Goal: Entertainment & Leisure: Consume media (video, audio)

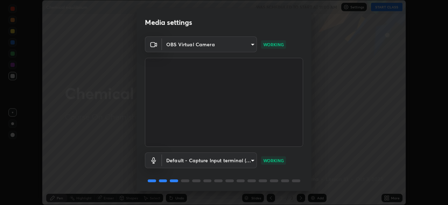
scroll to position [25, 0]
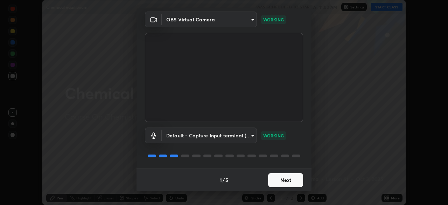
click at [290, 174] on button "Next" at bounding box center [285, 180] width 35 height 14
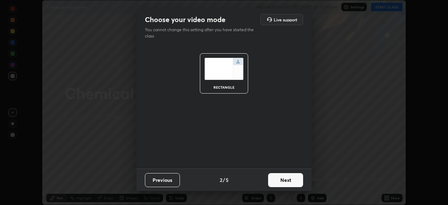
scroll to position [0, 0]
click at [295, 177] on button "Next" at bounding box center [285, 180] width 35 height 14
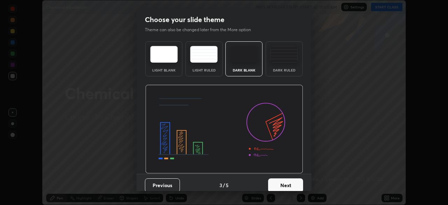
click at [299, 179] on button "Next" at bounding box center [285, 185] width 35 height 14
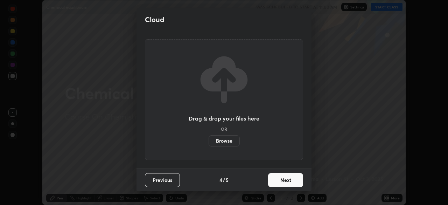
click at [302, 177] on button "Next" at bounding box center [285, 180] width 35 height 14
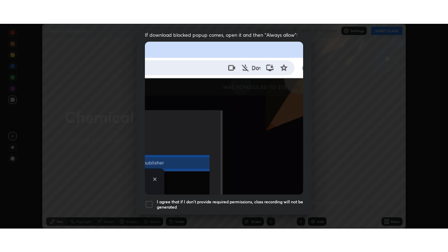
scroll to position [168, 0]
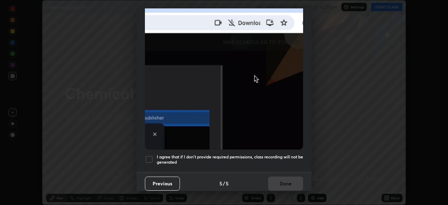
click at [295, 154] on h5 "I agree that if I don't provide required permissions, class recording will not …" at bounding box center [230, 159] width 146 height 11
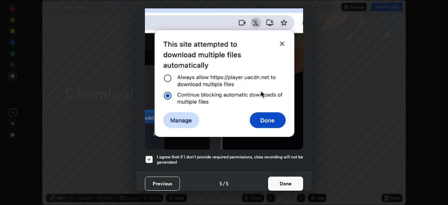
click at [295, 180] on button "Done" at bounding box center [285, 183] width 35 height 14
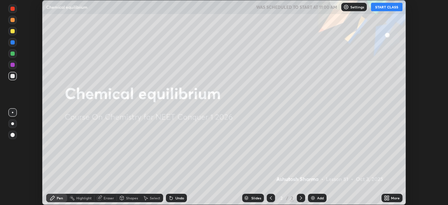
click at [388, 196] on icon at bounding box center [388, 197] width 2 height 2
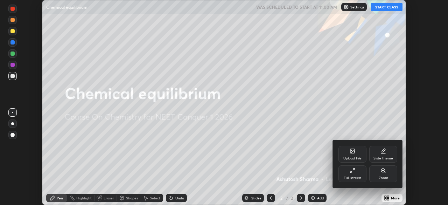
click at [352, 177] on div "Full screen" at bounding box center [352, 177] width 17 height 3
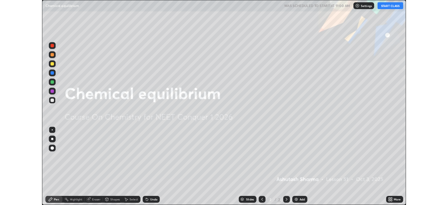
scroll to position [252, 448]
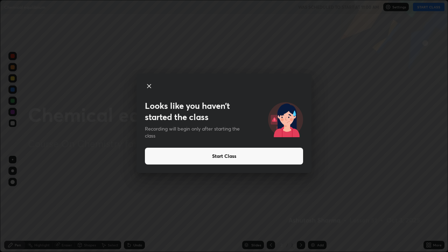
click at [257, 159] on button "Start Class" at bounding box center [224, 156] width 158 height 17
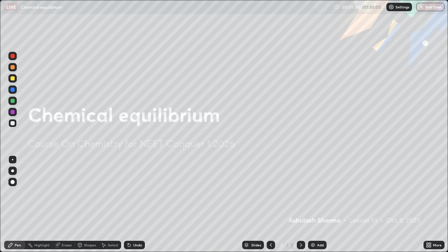
click at [313, 204] on img at bounding box center [313, 245] width 6 height 6
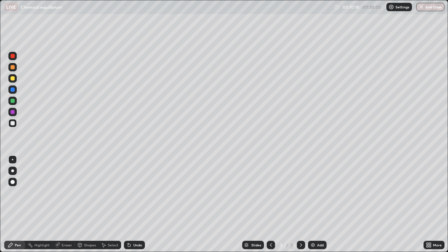
click at [13, 172] on div at bounding box center [12, 171] width 8 height 8
click at [269, 204] on icon at bounding box center [271, 245] width 6 height 6
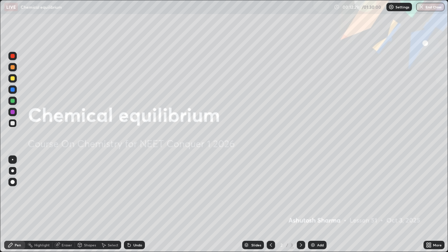
click at [299, 204] on icon at bounding box center [301, 245] width 6 height 6
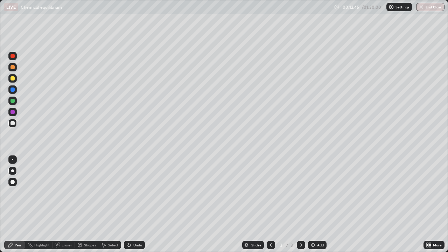
click at [14, 102] on div at bounding box center [12, 101] width 4 height 4
click at [134, 204] on div "Undo" at bounding box center [137, 244] width 9 height 3
click at [135, 204] on div "Undo" at bounding box center [137, 244] width 9 height 3
click at [134, 204] on div "Undo" at bounding box center [137, 244] width 9 height 3
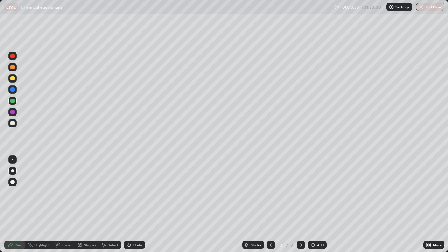
click at [14, 126] on div at bounding box center [12, 123] width 8 height 8
click at [317, 204] on div "Add" at bounding box center [320, 244] width 7 height 3
click at [14, 102] on div at bounding box center [12, 101] width 8 height 8
click at [15, 79] on div at bounding box center [12, 78] width 8 height 8
click at [136, 204] on div "Undo" at bounding box center [137, 244] width 9 height 3
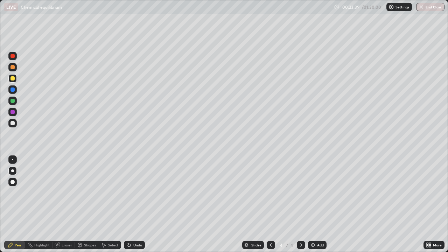
click at [318, 204] on div "Add" at bounding box center [320, 244] width 7 height 3
click at [270, 204] on icon at bounding box center [271, 244] width 2 height 3
click at [299, 204] on icon at bounding box center [301, 245] width 6 height 6
click at [270, 204] on icon at bounding box center [271, 245] width 6 height 6
click at [300, 204] on icon at bounding box center [301, 245] width 6 height 6
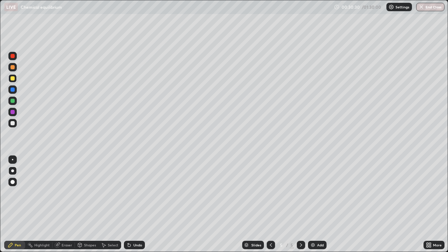
click at [13, 123] on div at bounding box center [12, 123] width 4 height 4
click at [316, 204] on div "Add" at bounding box center [317, 245] width 19 height 8
click at [133, 204] on div "Undo" at bounding box center [137, 244] width 9 height 3
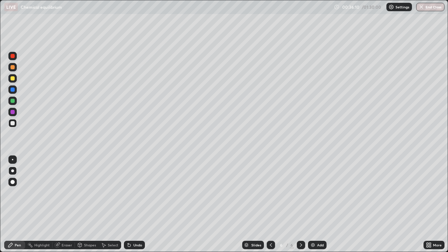
click at [133, 204] on div "Undo" at bounding box center [137, 244] width 9 height 3
click at [69, 204] on div "Eraser" at bounding box center [67, 244] width 10 height 3
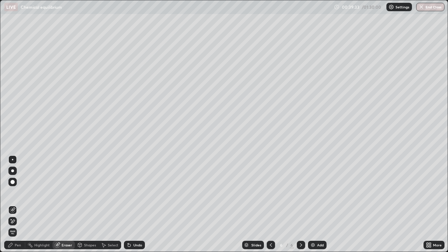
click at [17, 204] on div "Pen" at bounding box center [14, 245] width 21 height 8
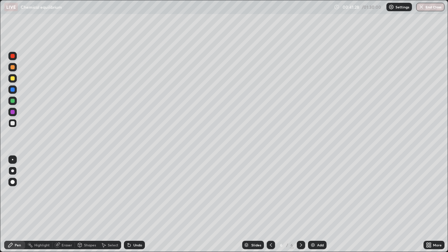
click at [60, 204] on div "Eraser" at bounding box center [63, 245] width 22 height 8
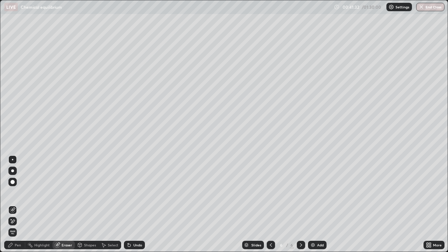
click at [13, 204] on icon at bounding box center [11, 245] width 6 height 6
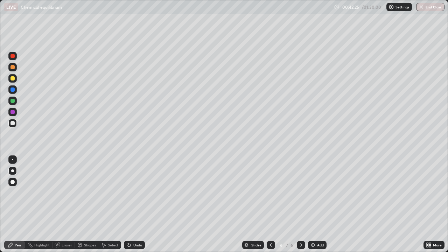
click at [318, 204] on div "Add" at bounding box center [317, 245] width 19 height 8
click at [267, 204] on div at bounding box center [271, 245] width 8 height 8
click at [300, 204] on icon at bounding box center [301, 245] width 6 height 6
click at [13, 57] on div at bounding box center [12, 56] width 4 height 4
click at [13, 101] on div at bounding box center [12, 101] width 4 height 4
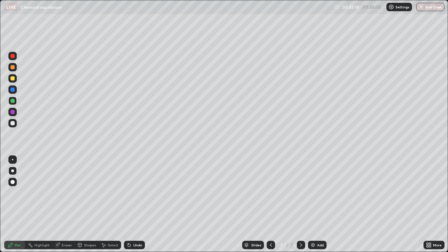
click at [65, 204] on div "Eraser" at bounding box center [67, 244] width 10 height 3
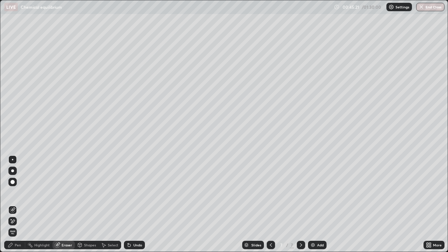
click at [17, 204] on div "Pen" at bounding box center [18, 244] width 6 height 3
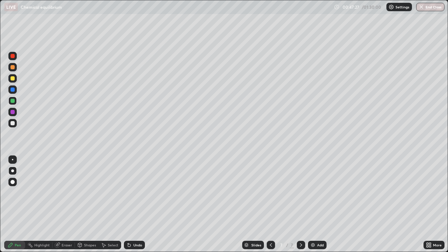
click at [14, 78] on div at bounding box center [12, 78] width 4 height 4
click at [318, 204] on div "Add" at bounding box center [320, 244] width 7 height 3
click at [13, 67] on div at bounding box center [12, 67] width 4 height 4
click at [270, 204] on icon at bounding box center [271, 245] width 6 height 6
click at [301, 204] on icon at bounding box center [301, 245] width 6 height 6
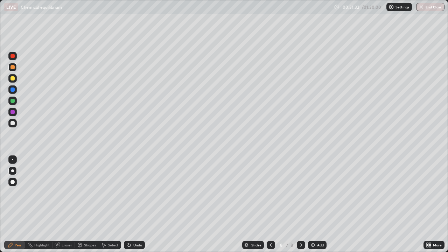
click at [12, 78] on div at bounding box center [12, 78] width 4 height 4
click at [13, 123] on div at bounding box center [12, 123] width 4 height 4
click at [314, 204] on img at bounding box center [313, 245] width 6 height 6
click at [270, 204] on icon at bounding box center [271, 245] width 6 height 6
click at [300, 204] on icon at bounding box center [301, 244] width 2 height 3
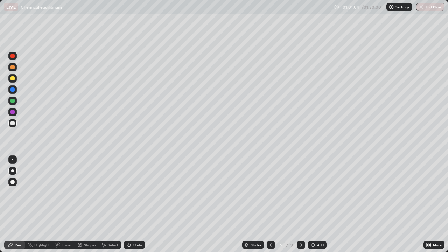
click at [300, 204] on div at bounding box center [301, 245] width 8 height 8
click at [319, 204] on div "Add" at bounding box center [320, 244] width 7 height 3
click at [13, 78] on div at bounding box center [12, 78] width 4 height 4
click at [16, 124] on div at bounding box center [12, 123] width 8 height 8
click at [13, 102] on div at bounding box center [12, 101] width 4 height 4
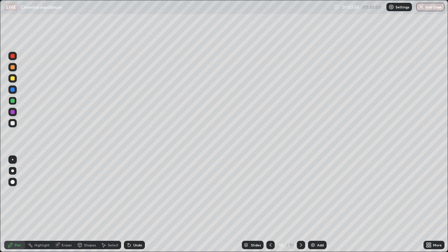
click at [133, 204] on div "Undo" at bounding box center [137, 244] width 9 height 3
click at [132, 204] on div "Undo" at bounding box center [134, 245] width 21 height 8
click at [133, 204] on div "Undo" at bounding box center [137, 244] width 9 height 3
click at [136, 204] on div "Undo" at bounding box center [137, 244] width 9 height 3
click at [137, 204] on div "Undo" at bounding box center [137, 244] width 9 height 3
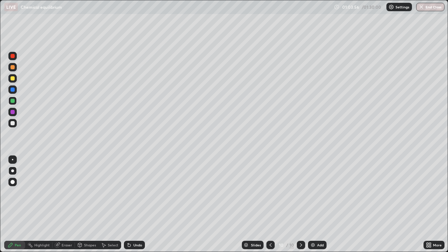
click at [138, 204] on div "Undo" at bounding box center [137, 244] width 9 height 3
click at [138, 204] on div "Undo" at bounding box center [134, 245] width 21 height 8
click at [137, 204] on div "Undo" at bounding box center [134, 245] width 21 height 8
click at [136, 204] on div "Undo" at bounding box center [137, 244] width 9 height 3
click at [135, 204] on div "Undo" at bounding box center [137, 244] width 9 height 3
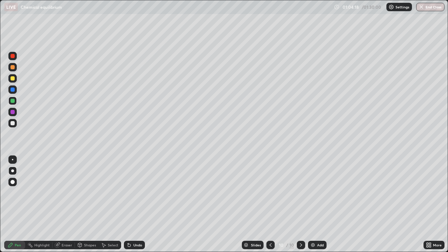
click at [137, 204] on div "Undo" at bounding box center [137, 244] width 9 height 3
click at [320, 204] on div "Add" at bounding box center [317, 245] width 19 height 8
click at [13, 68] on div at bounding box center [12, 67] width 4 height 4
click at [14, 124] on div at bounding box center [12, 123] width 4 height 4
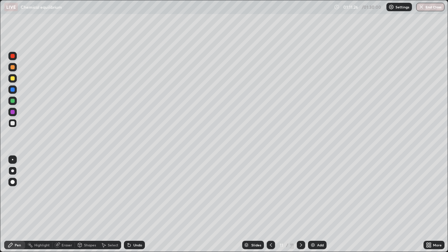
click at [316, 204] on div "Add" at bounding box center [317, 245] width 19 height 8
click at [13, 68] on div at bounding box center [12, 67] width 4 height 4
click at [13, 124] on div at bounding box center [12, 123] width 4 height 4
click at [12, 78] on div at bounding box center [12, 78] width 4 height 4
click at [318, 204] on div "Add" at bounding box center [317, 245] width 19 height 8
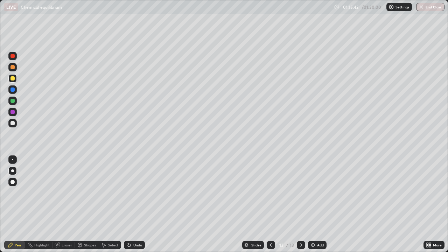
click at [271, 204] on icon at bounding box center [271, 245] width 6 height 6
click at [300, 204] on icon at bounding box center [301, 245] width 6 height 6
click at [13, 124] on div at bounding box center [12, 123] width 4 height 4
click at [132, 204] on div "Undo" at bounding box center [134, 245] width 21 height 8
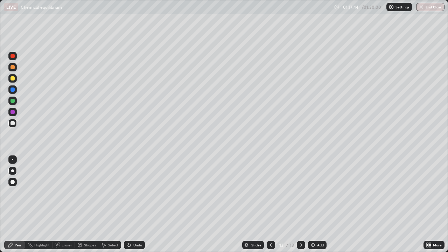
click at [318, 204] on div "Add" at bounding box center [320, 244] width 7 height 3
click at [14, 57] on div at bounding box center [12, 56] width 4 height 4
click at [270, 204] on icon at bounding box center [271, 245] width 6 height 6
click at [271, 204] on div at bounding box center [271, 245] width 8 height 8
click at [300, 204] on icon at bounding box center [301, 245] width 6 height 6
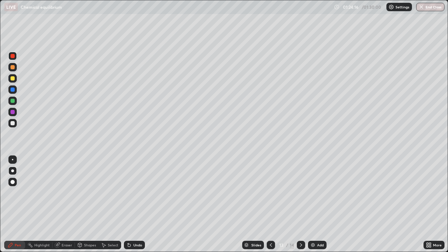
click at [301, 204] on icon at bounding box center [301, 245] width 6 height 6
click at [424, 204] on div "More" at bounding box center [433, 245] width 21 height 8
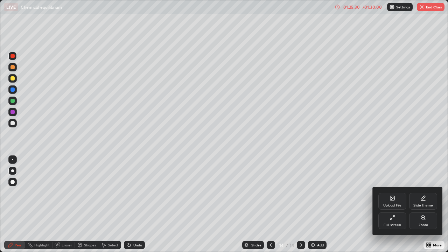
click at [397, 204] on div "Full screen" at bounding box center [392, 220] width 28 height 17
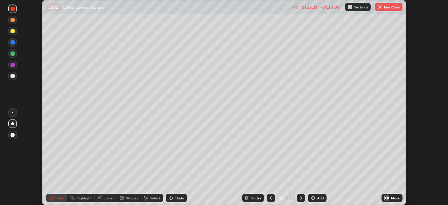
scroll to position [34776, 34533]
click at [391, 4] on button "End Class" at bounding box center [389, 7] width 28 height 8
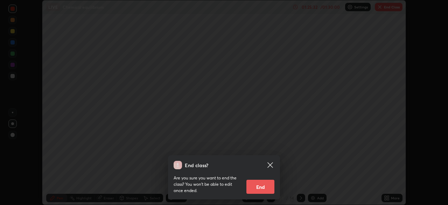
click at [265, 184] on button "End" at bounding box center [260, 186] width 28 height 14
